Goal: Use online tool/utility

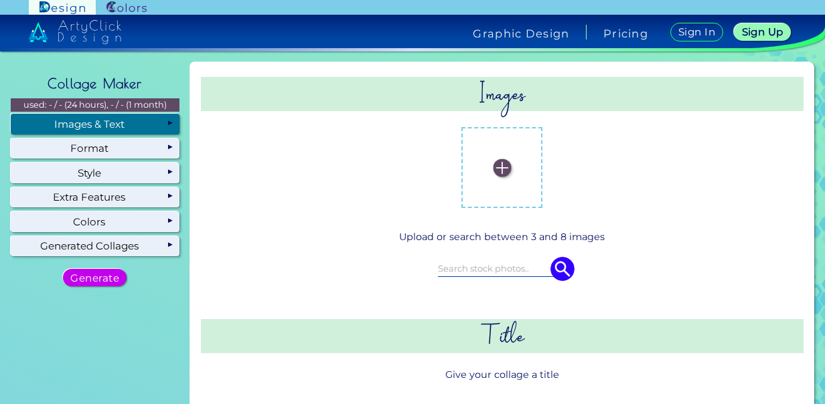
click at [169, 119] on div "Images & Text" at bounding box center [95, 124] width 169 height 20
click at [497, 158] on label at bounding box center [502, 168] width 68 height 68
click at [0, 0] on input "file" at bounding box center [0, 0] width 0 height 0
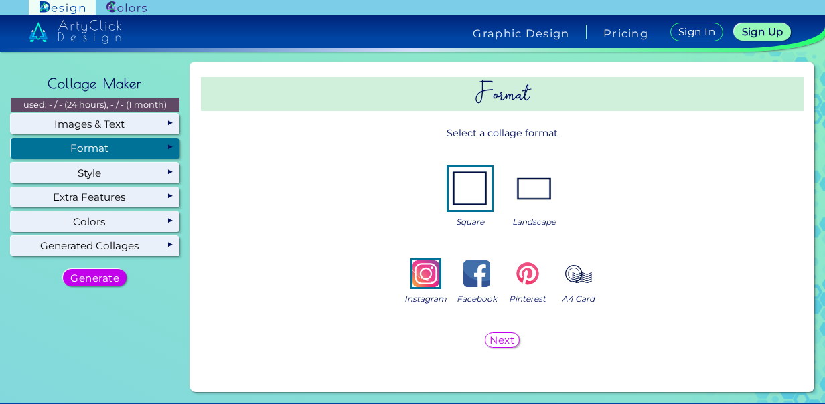
click at [153, 148] on div "Format" at bounding box center [95, 149] width 169 height 20
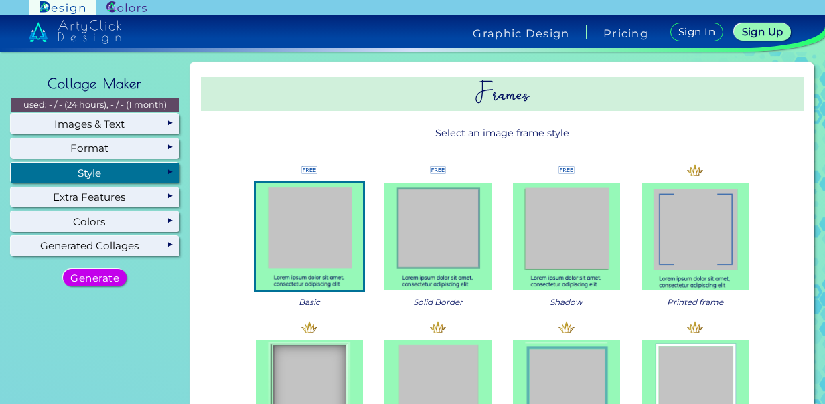
click at [138, 171] on div "Style" at bounding box center [95, 173] width 169 height 20
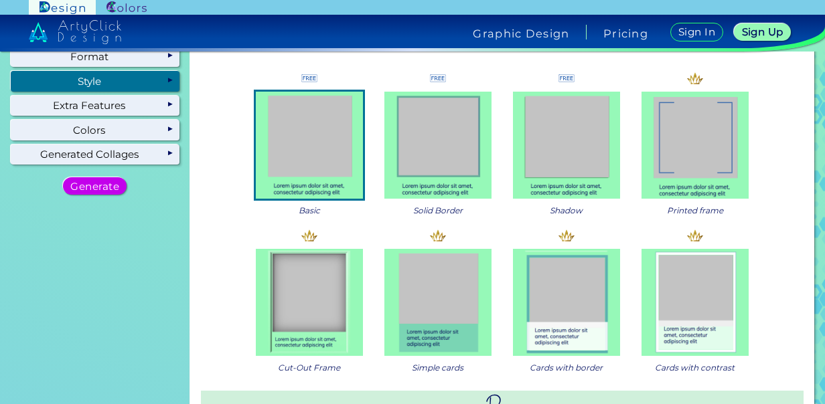
scroll to position [3, 0]
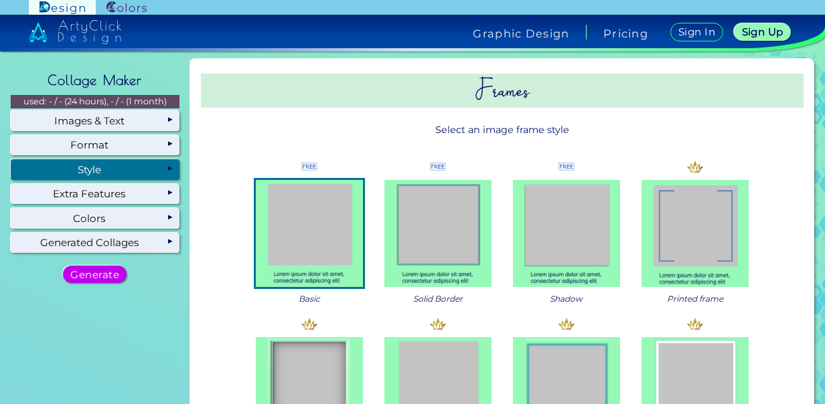
click at [445, 229] on img at bounding box center [437, 233] width 107 height 107
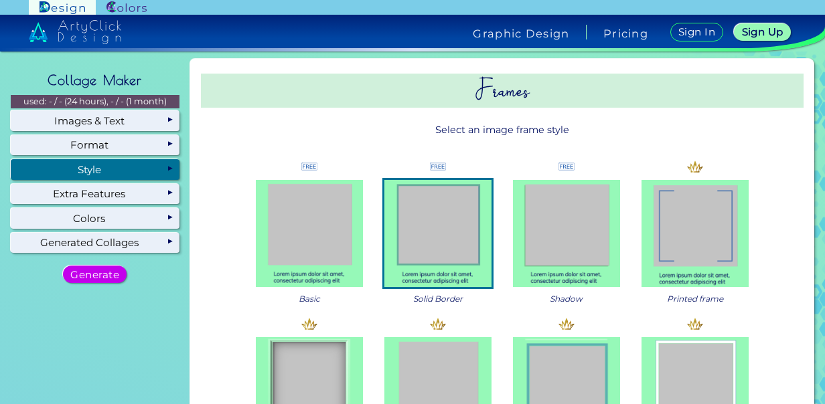
click at [311, 206] on img at bounding box center [309, 233] width 107 height 107
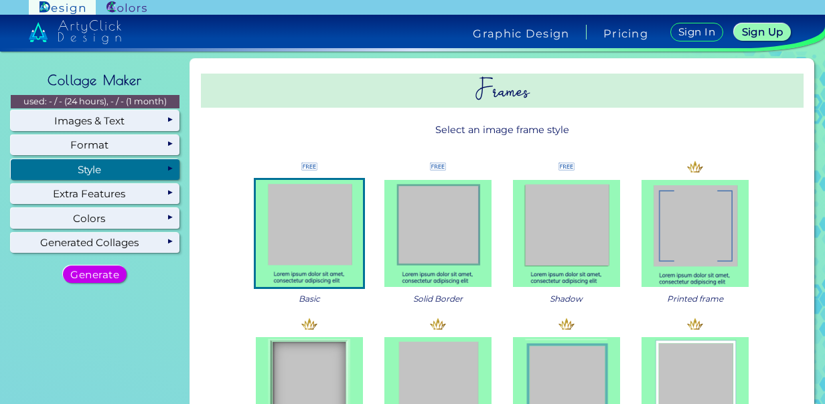
click at [552, 220] on img at bounding box center [566, 233] width 107 height 107
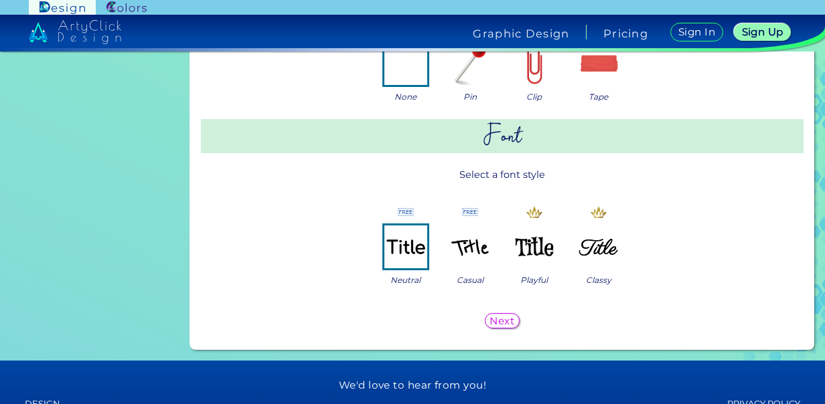
scroll to position [720, 0]
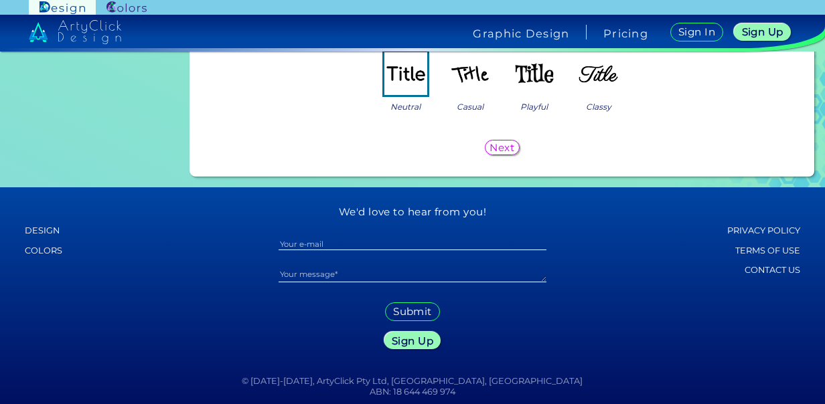
click at [501, 143] on h5 "Next" at bounding box center [502, 147] width 22 height 9
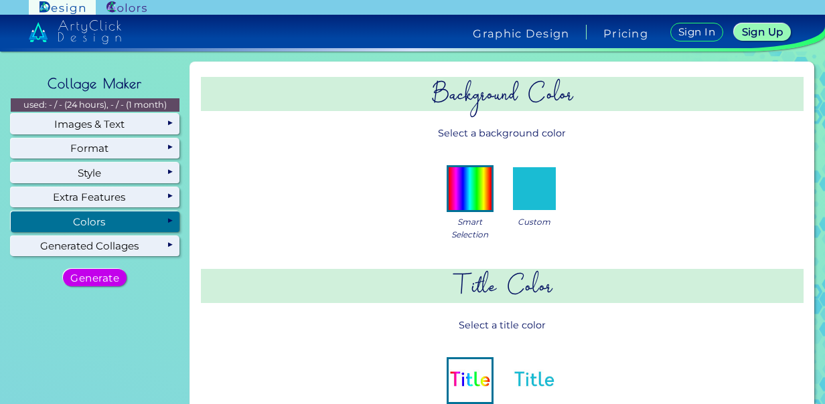
click at [150, 218] on div "Colors" at bounding box center [95, 222] width 169 height 20
click at [532, 186] on img at bounding box center [534, 188] width 43 height 43
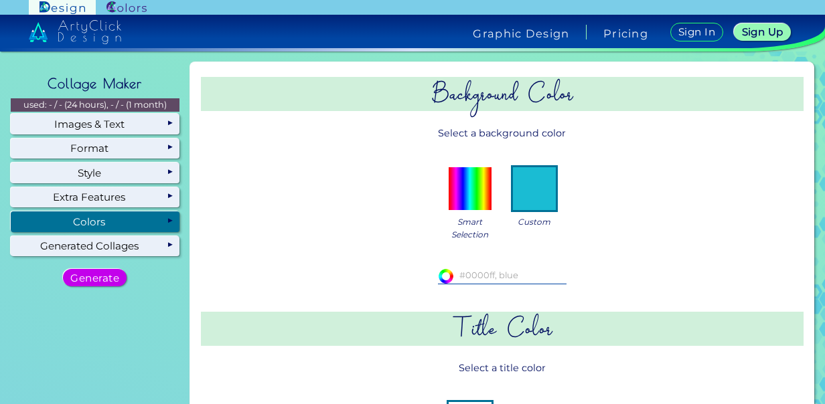
click at [517, 276] on input at bounding box center [502, 275] width 129 height 15
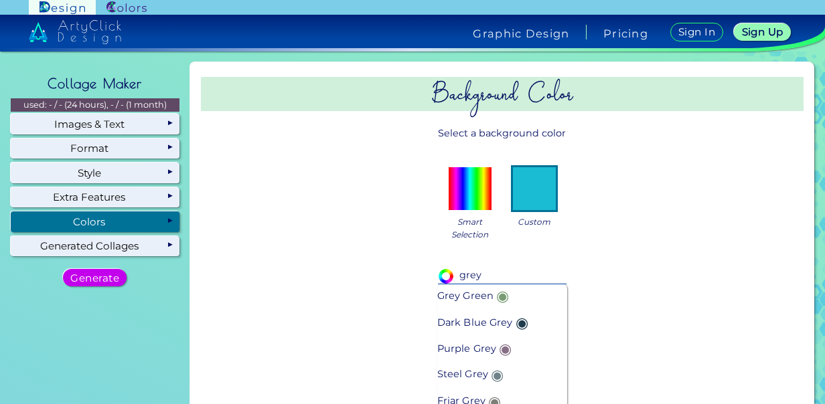
type input "grey"
click at [466, 400] on p "Friar Grey ◉" at bounding box center [470, 401] width 67 height 26
type input "#807e79"
type input "Friar Grey"
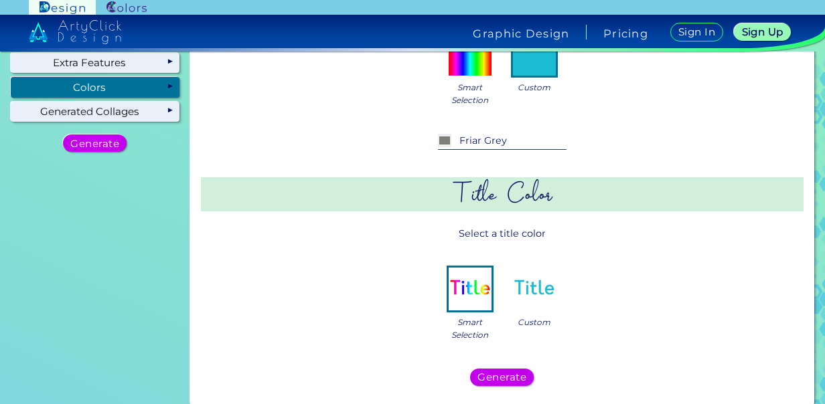
scroll to position [210, 0]
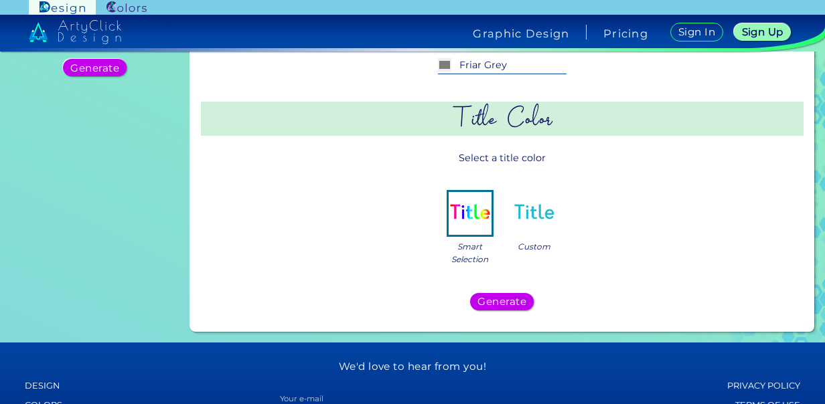
click at [537, 210] on img at bounding box center [534, 213] width 43 height 43
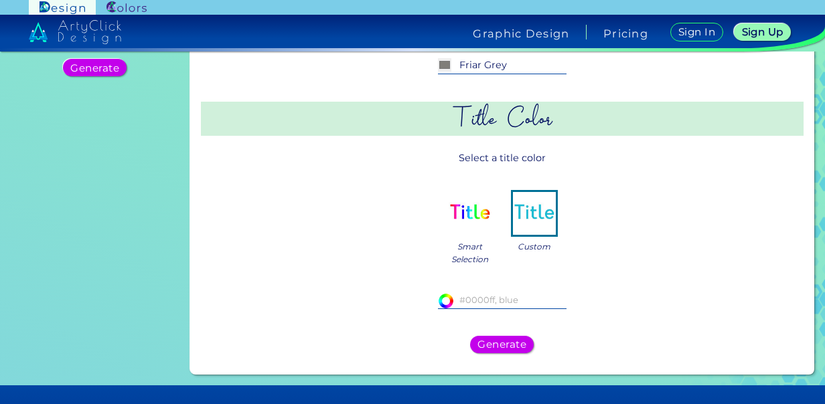
click at [481, 301] on input at bounding box center [502, 300] width 129 height 15
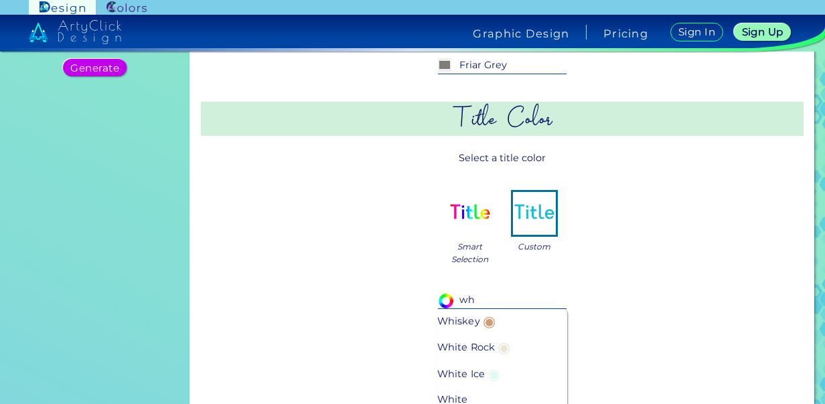
type input "wh"
click at [453, 398] on p "White ◉" at bounding box center [461, 400] width 49 height 26
type input "#ffffff"
type input "White"
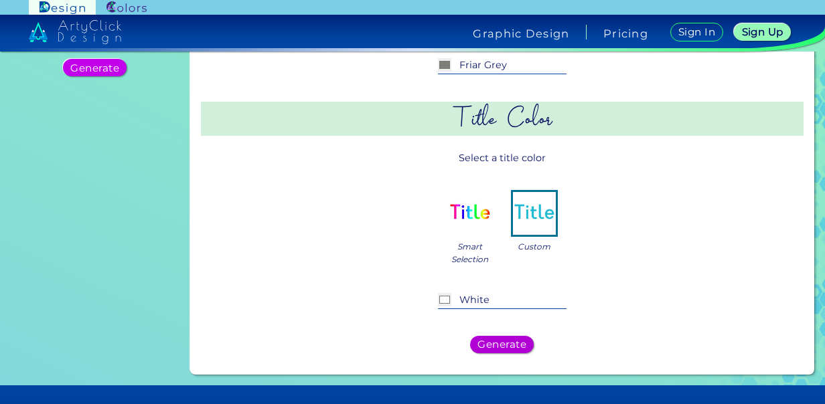
click at [511, 346] on h5 "Generate" at bounding box center [502, 344] width 44 height 9
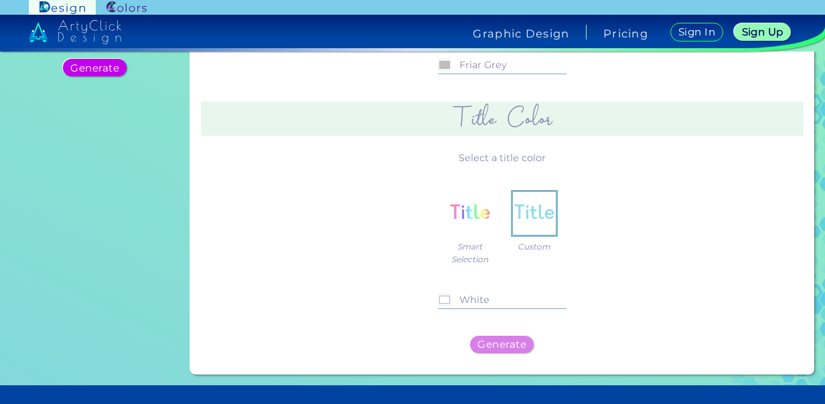
scroll to position [0, 0]
